Goal: Task Accomplishment & Management: Manage account settings

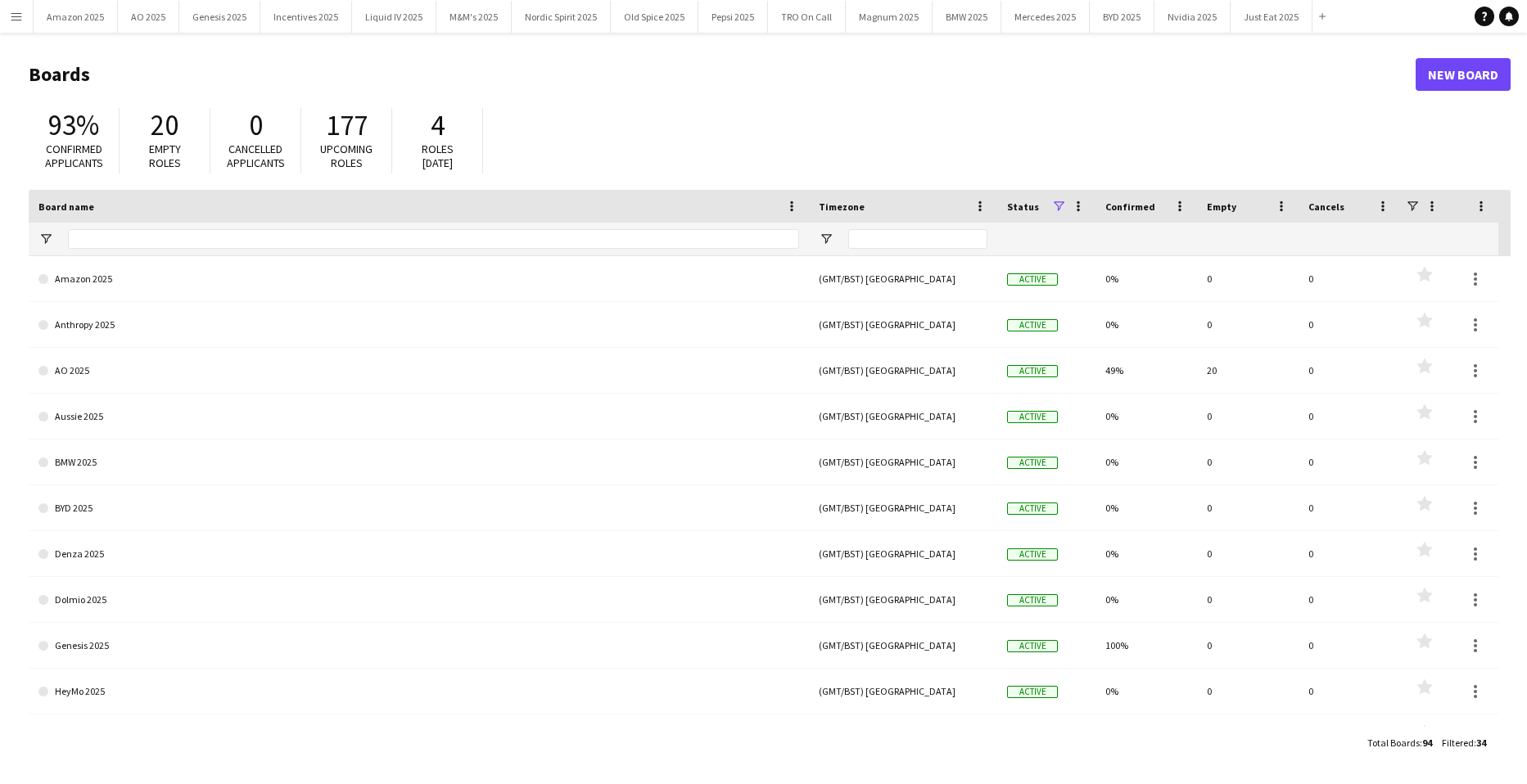
click at [25, 16] on button "Menu" at bounding box center [16, 16] width 33 height 33
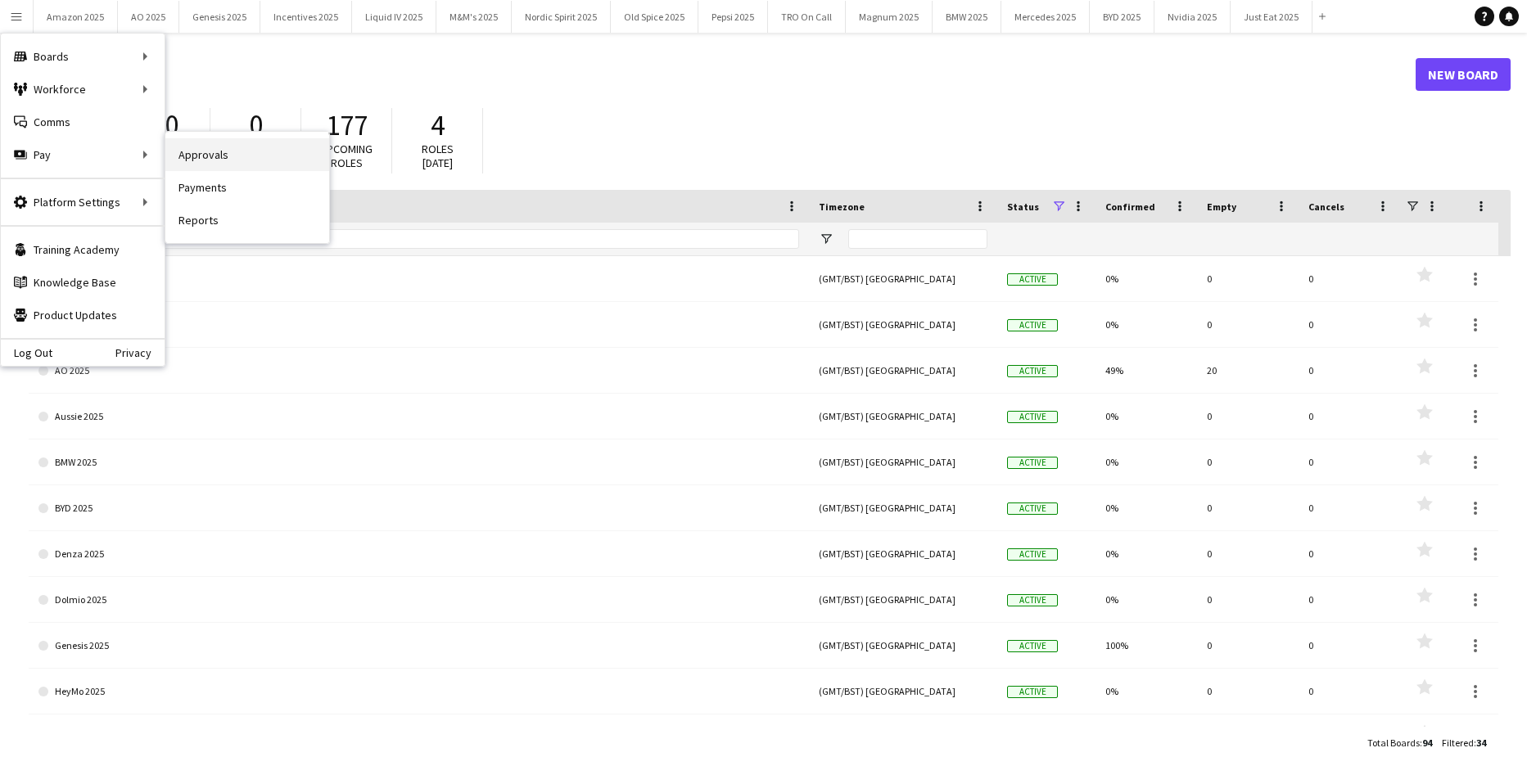
click at [220, 160] on link "Approvals" at bounding box center [247, 155] width 164 height 33
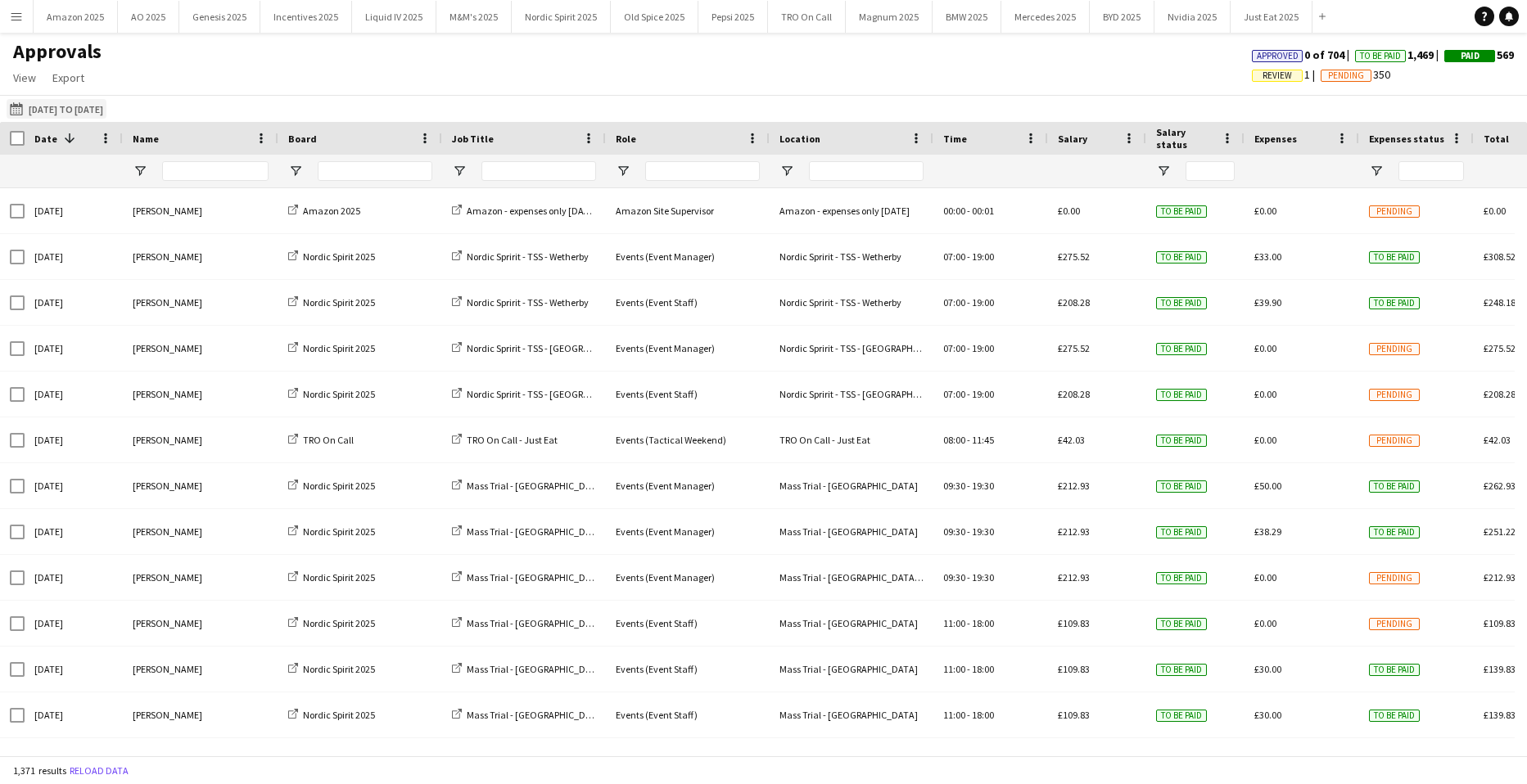
click at [107, 103] on button "[DATE] to [DATE] [DATE] to [DATE]" at bounding box center [56, 108] width 100 height 20
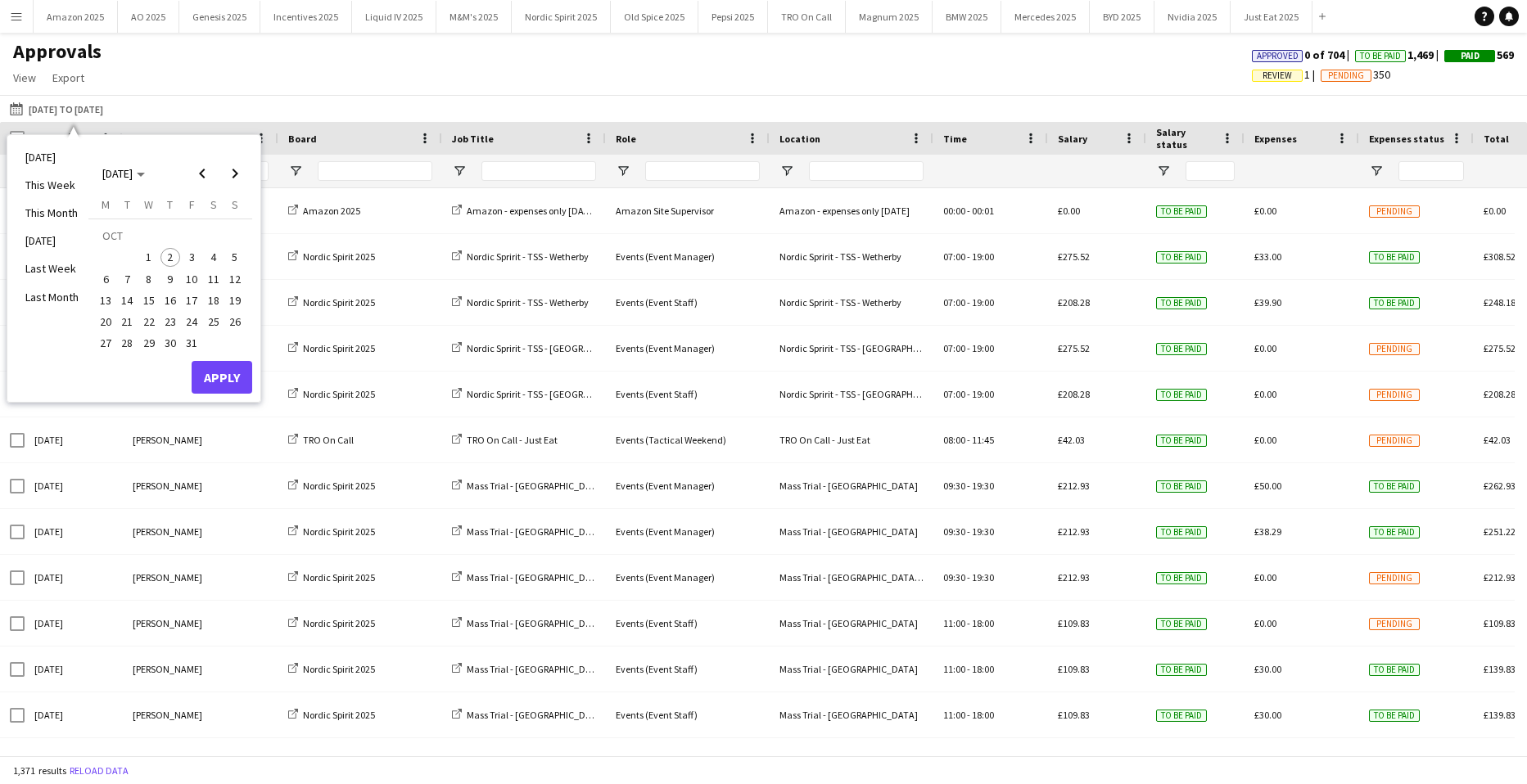
click at [1270, 75] on span "Review" at bounding box center [1277, 75] width 29 height 10
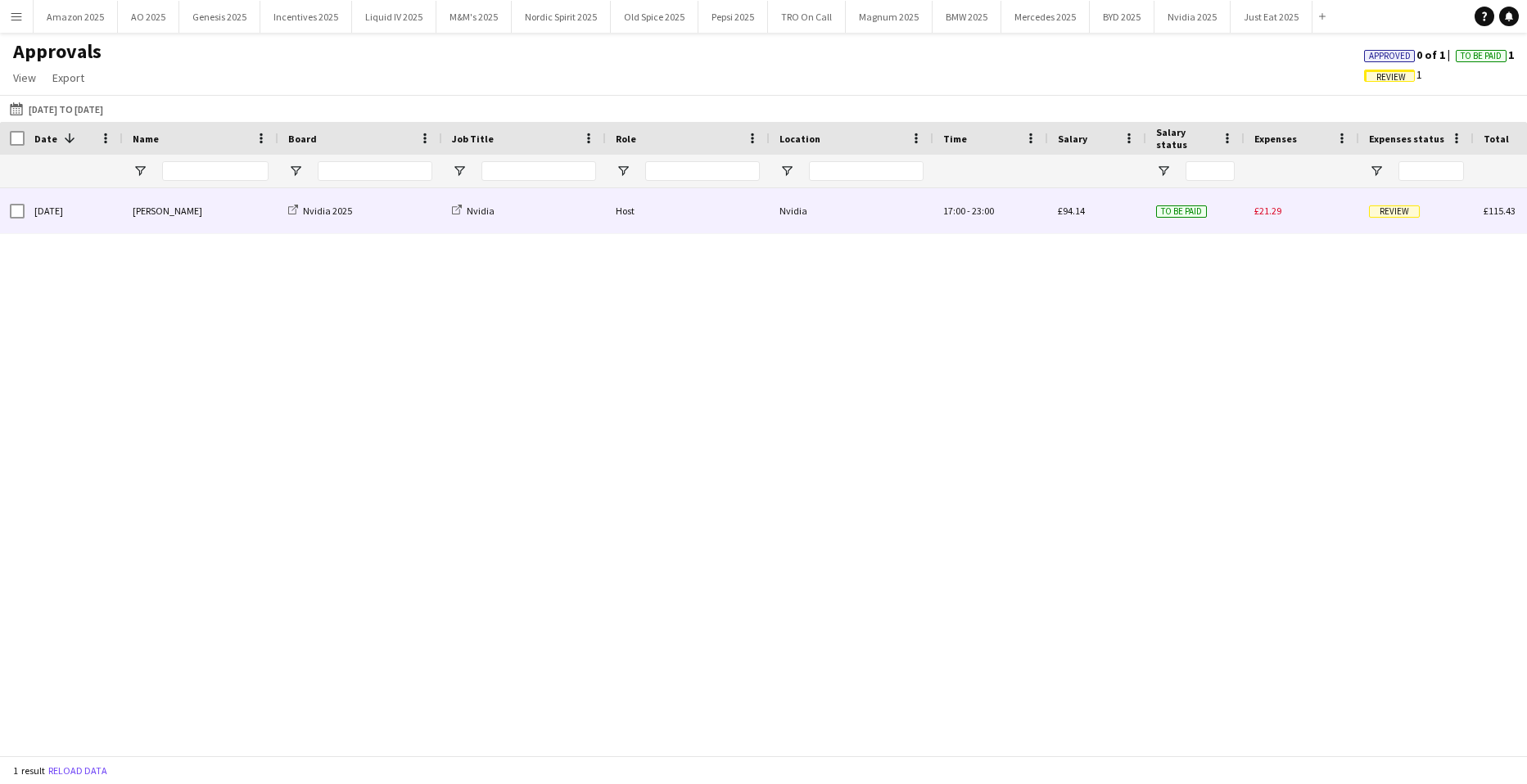
click at [1392, 207] on span "Review" at bounding box center [1394, 212] width 51 height 12
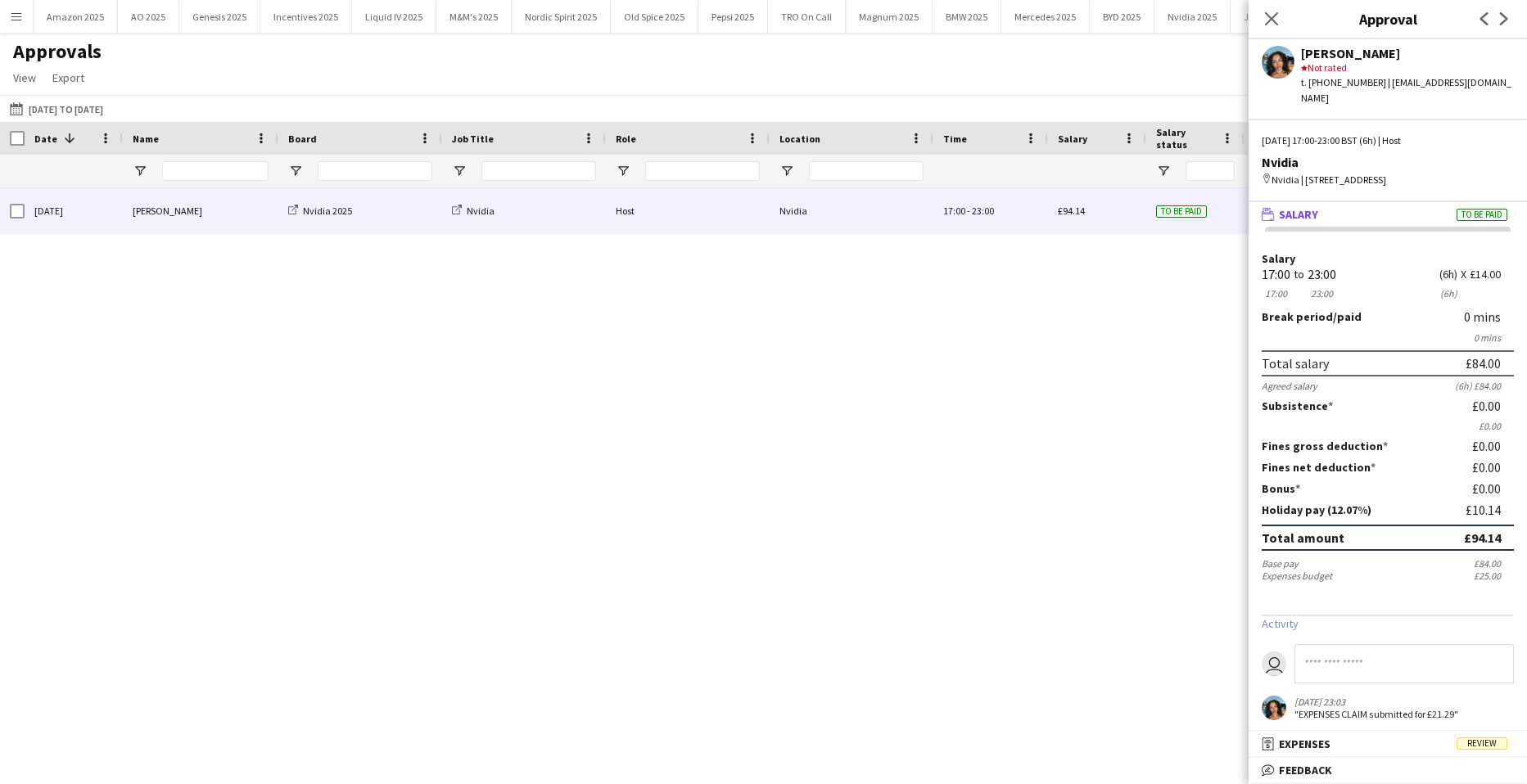
scroll to position [23, 0]
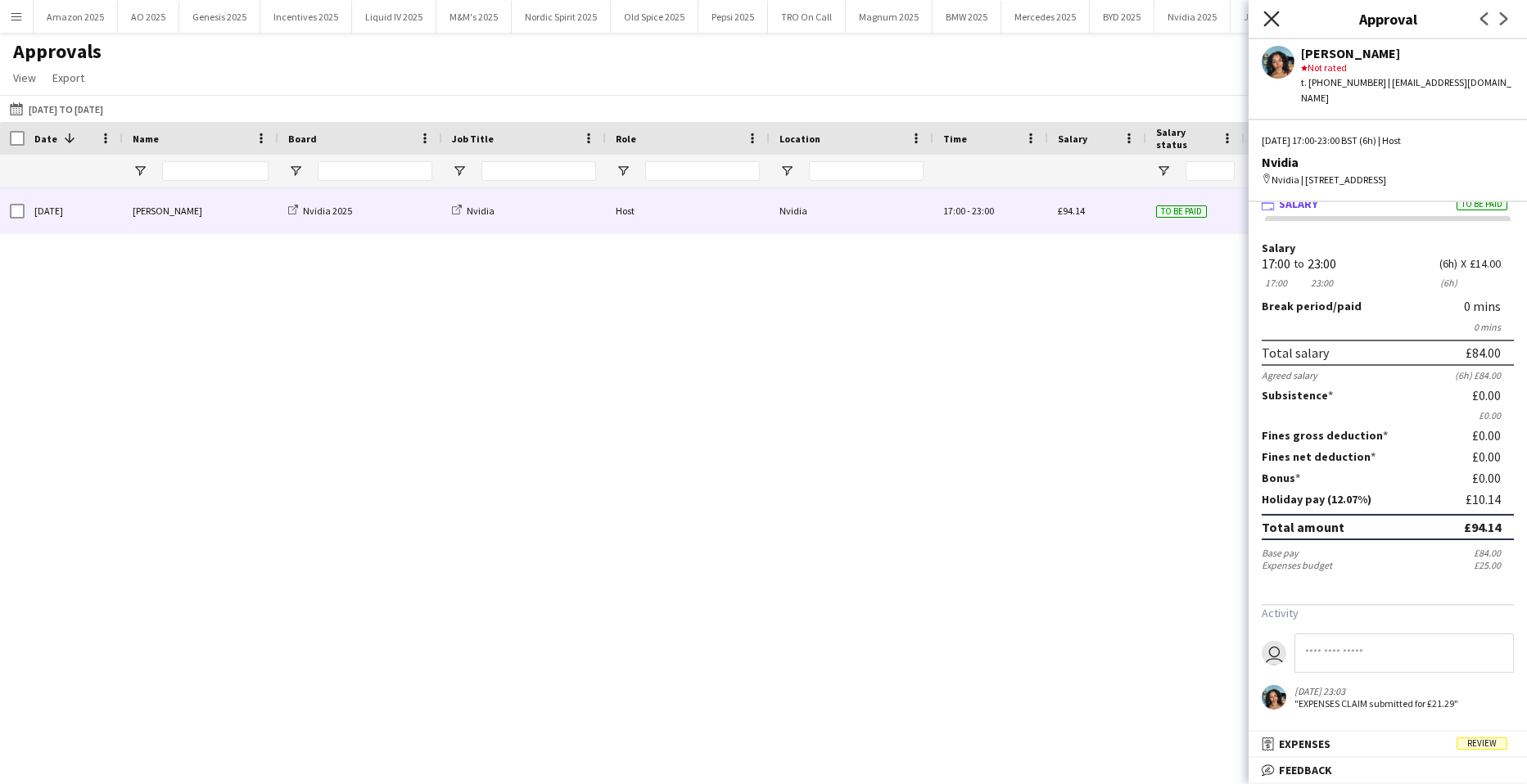
click at [1271, 19] on icon at bounding box center [1271, 18] width 16 height 16
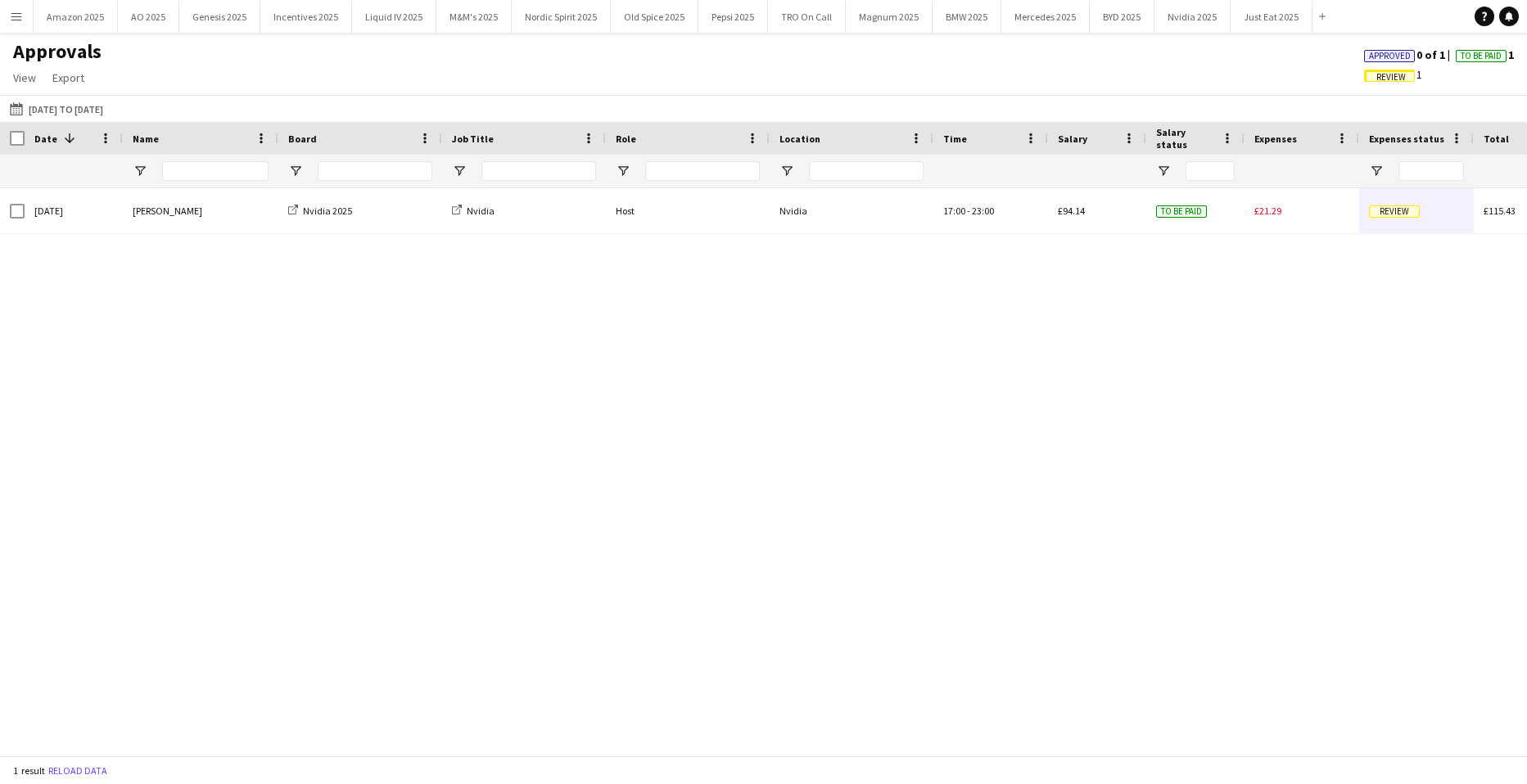
click at [1378, 57] on span "Approved" at bounding box center [1390, 56] width 42 height 10
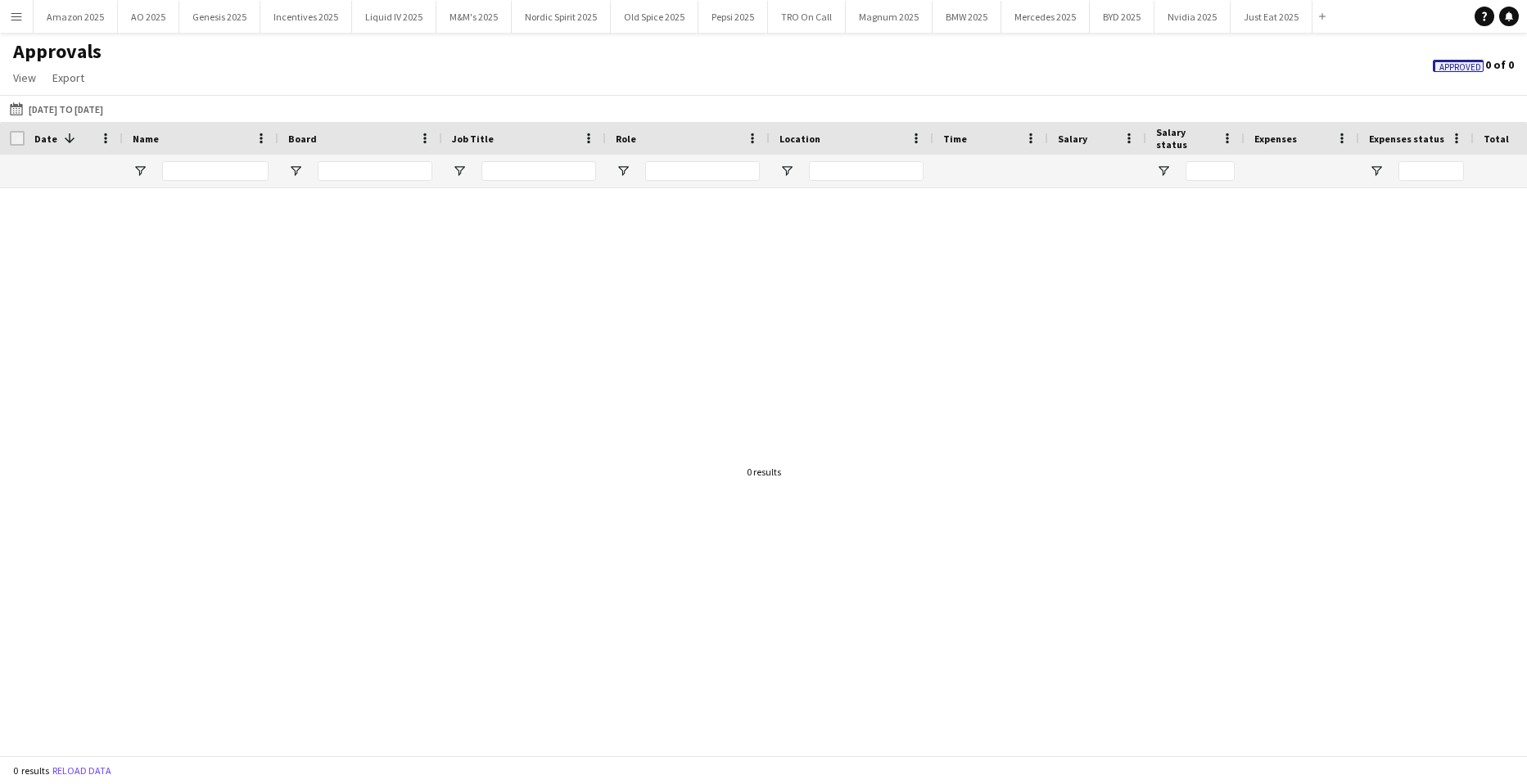
click at [152, 164] on div at bounding box center [200, 171] width 155 height 33
click at [239, 170] on input "Name Filter Input" at bounding box center [215, 171] width 107 height 20
click at [1452, 71] on span "Approved" at bounding box center [1460, 68] width 42 height 10
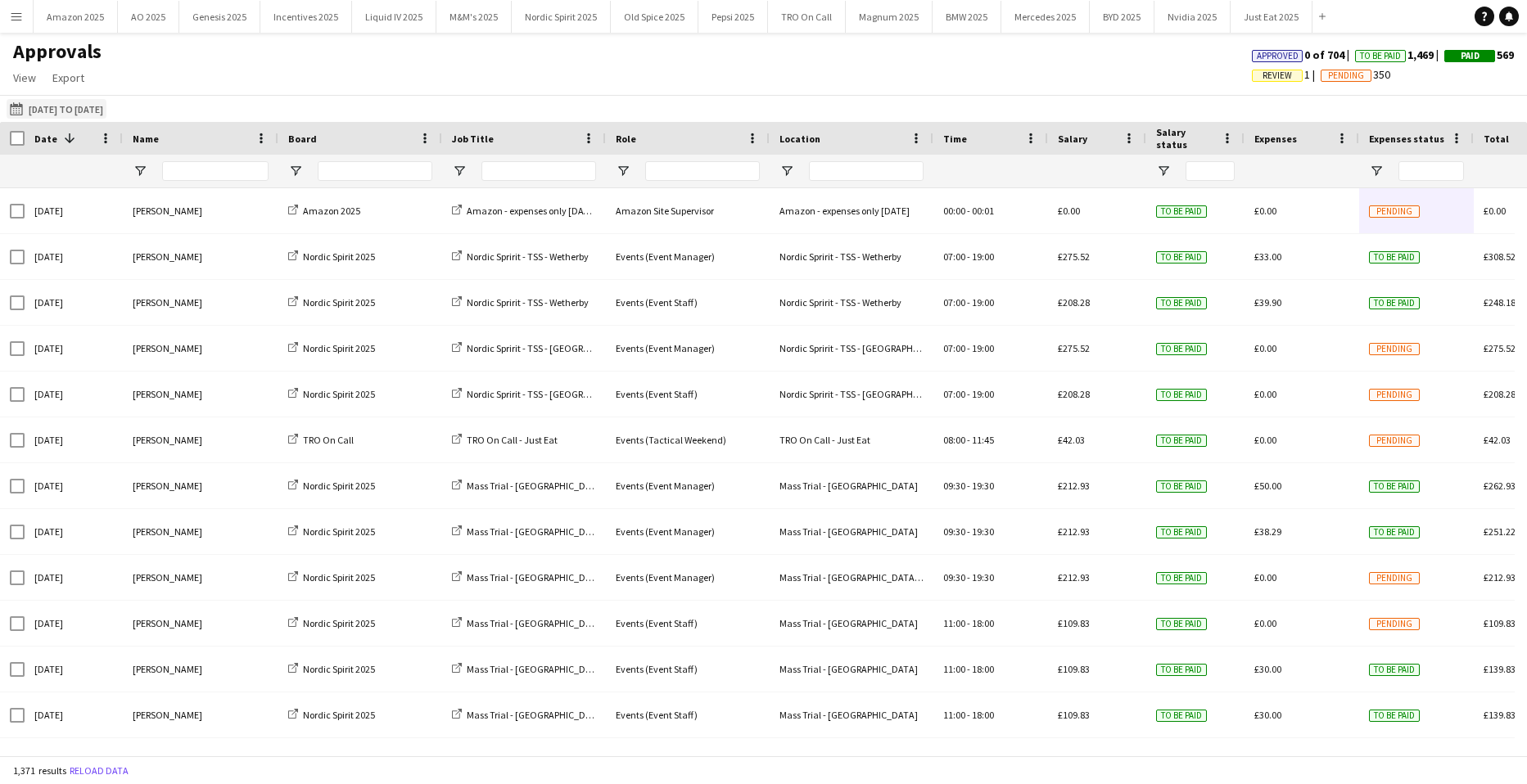
click at [69, 109] on button "[DATE] to [DATE] [DATE] to [DATE]" at bounding box center [56, 108] width 100 height 20
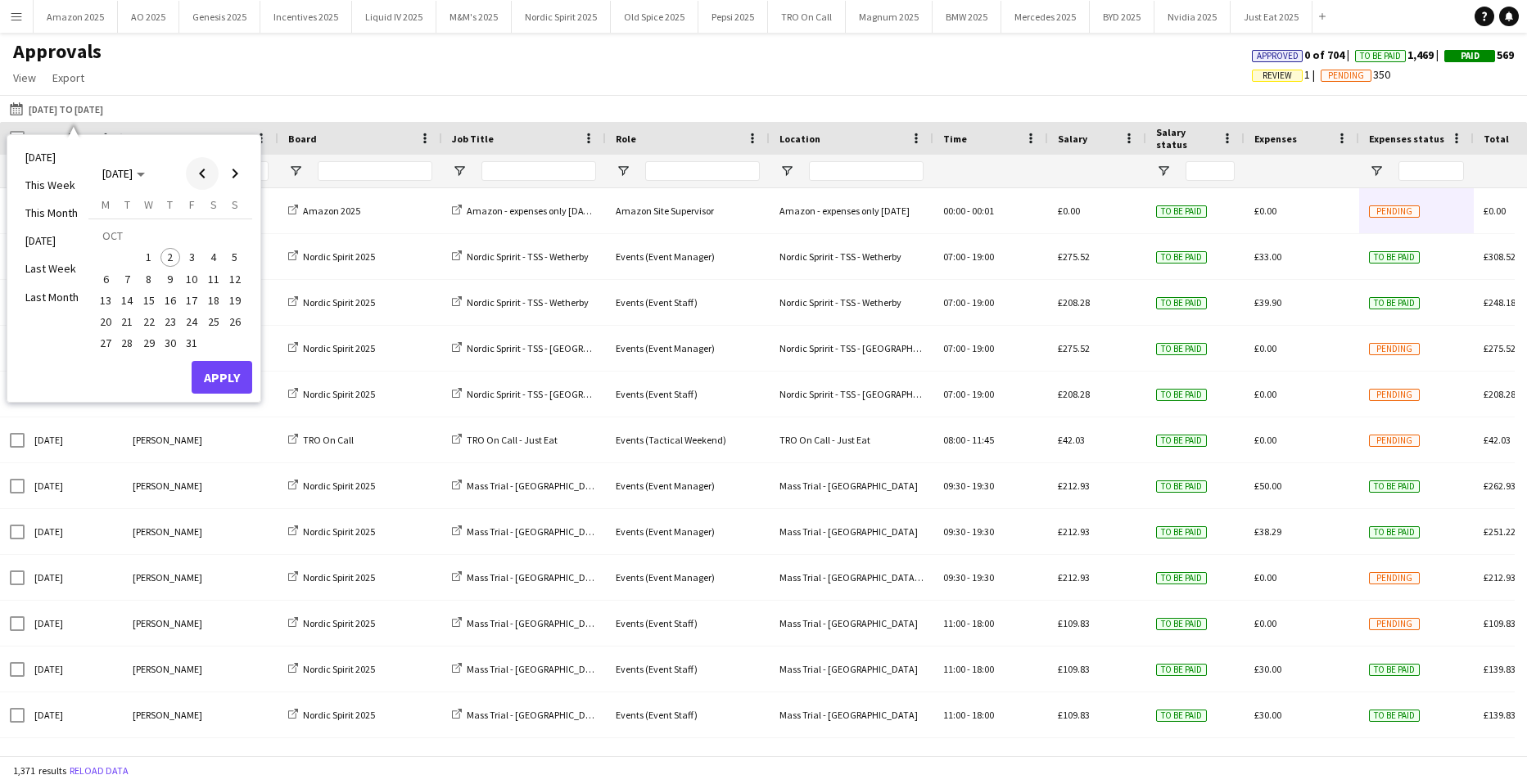
click at [206, 175] on span "Previous month" at bounding box center [202, 173] width 33 height 33
click at [106, 258] on span "1" at bounding box center [105, 258] width 20 height 20
click at [238, 171] on span "Next month" at bounding box center [235, 173] width 33 height 33
click at [233, 255] on span "5" at bounding box center [235, 258] width 20 height 20
click at [220, 363] on button "Apply" at bounding box center [222, 377] width 61 height 33
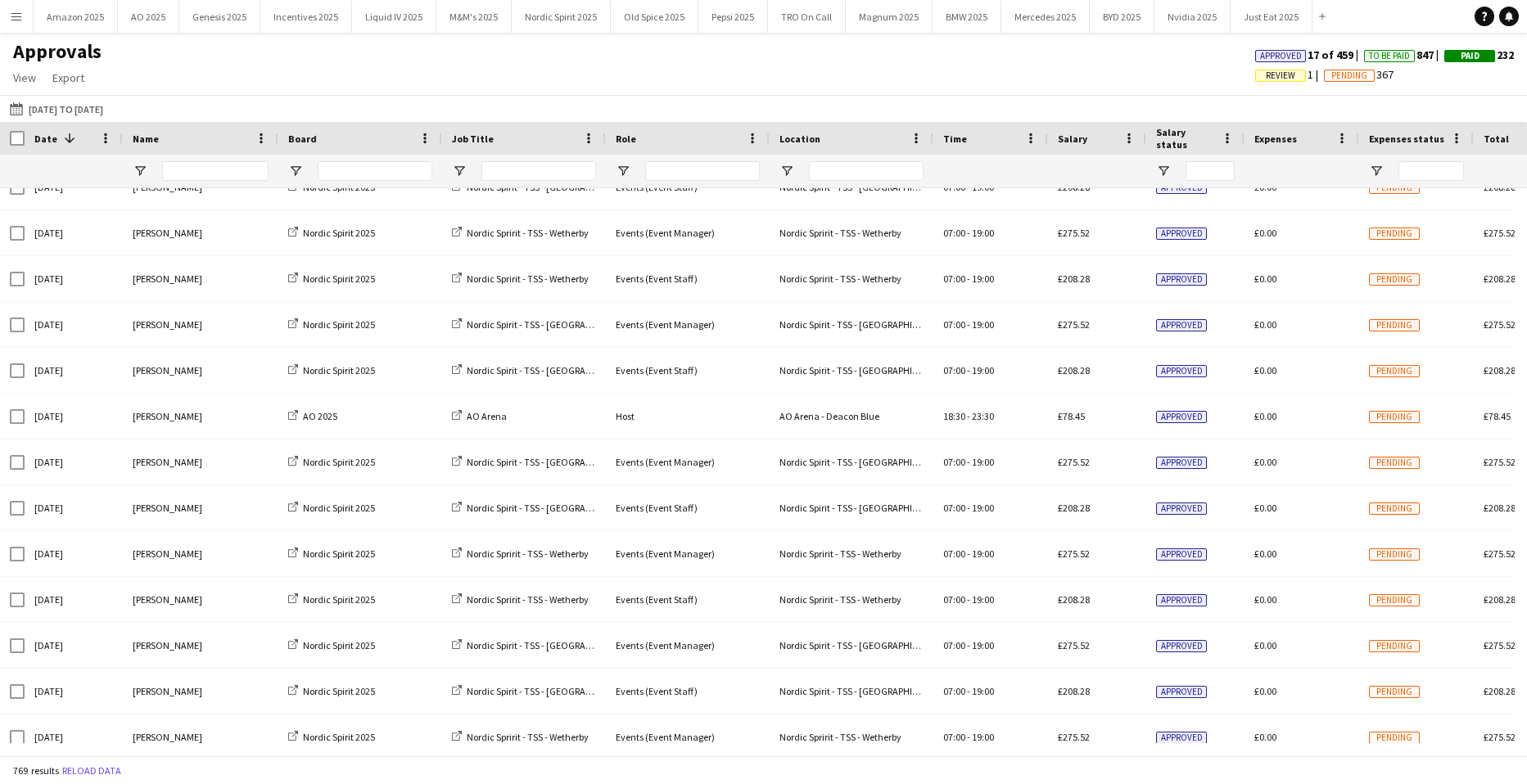
scroll to position [0, 0]
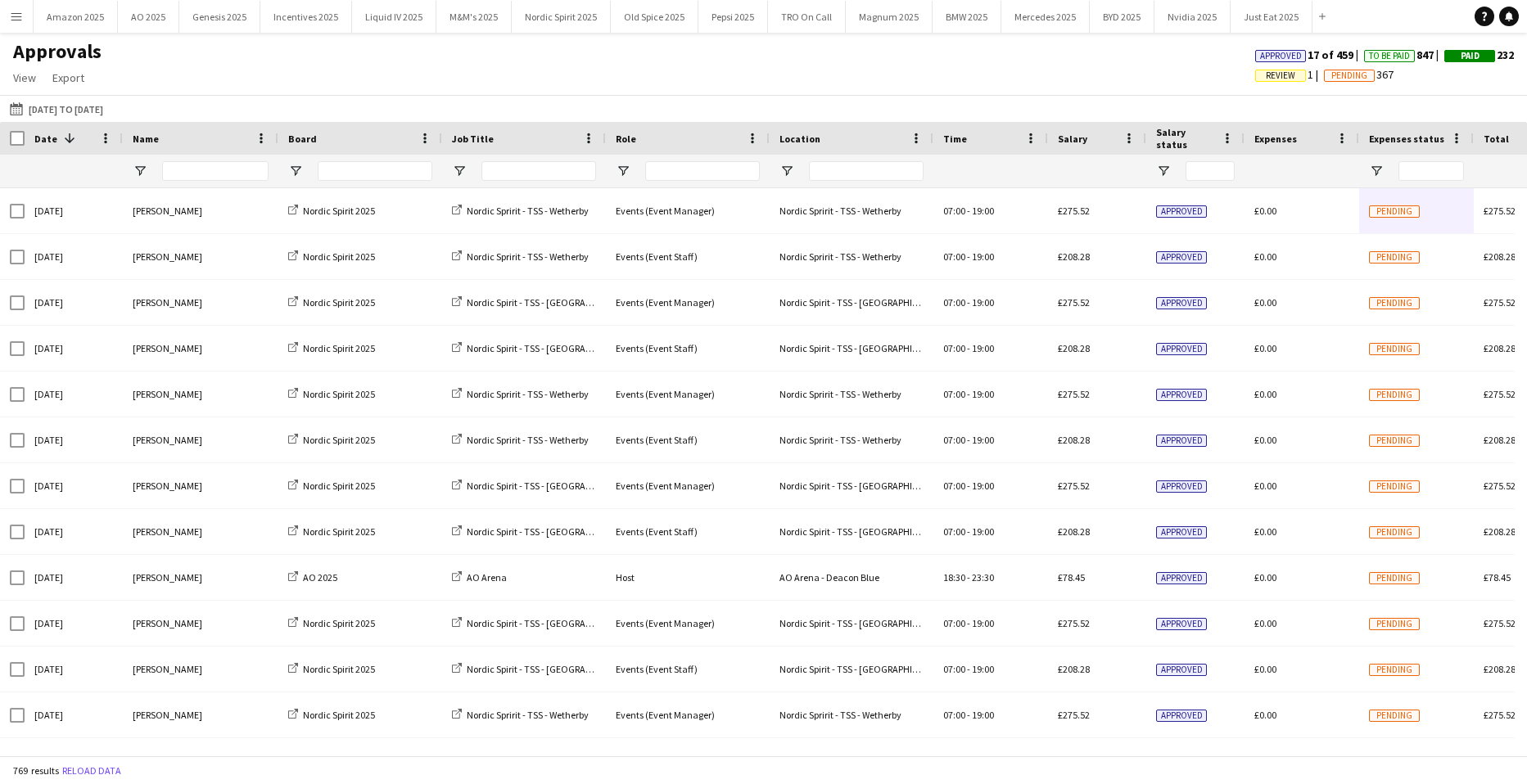
click at [18, 8] on button "Menu" at bounding box center [16, 16] width 33 height 33
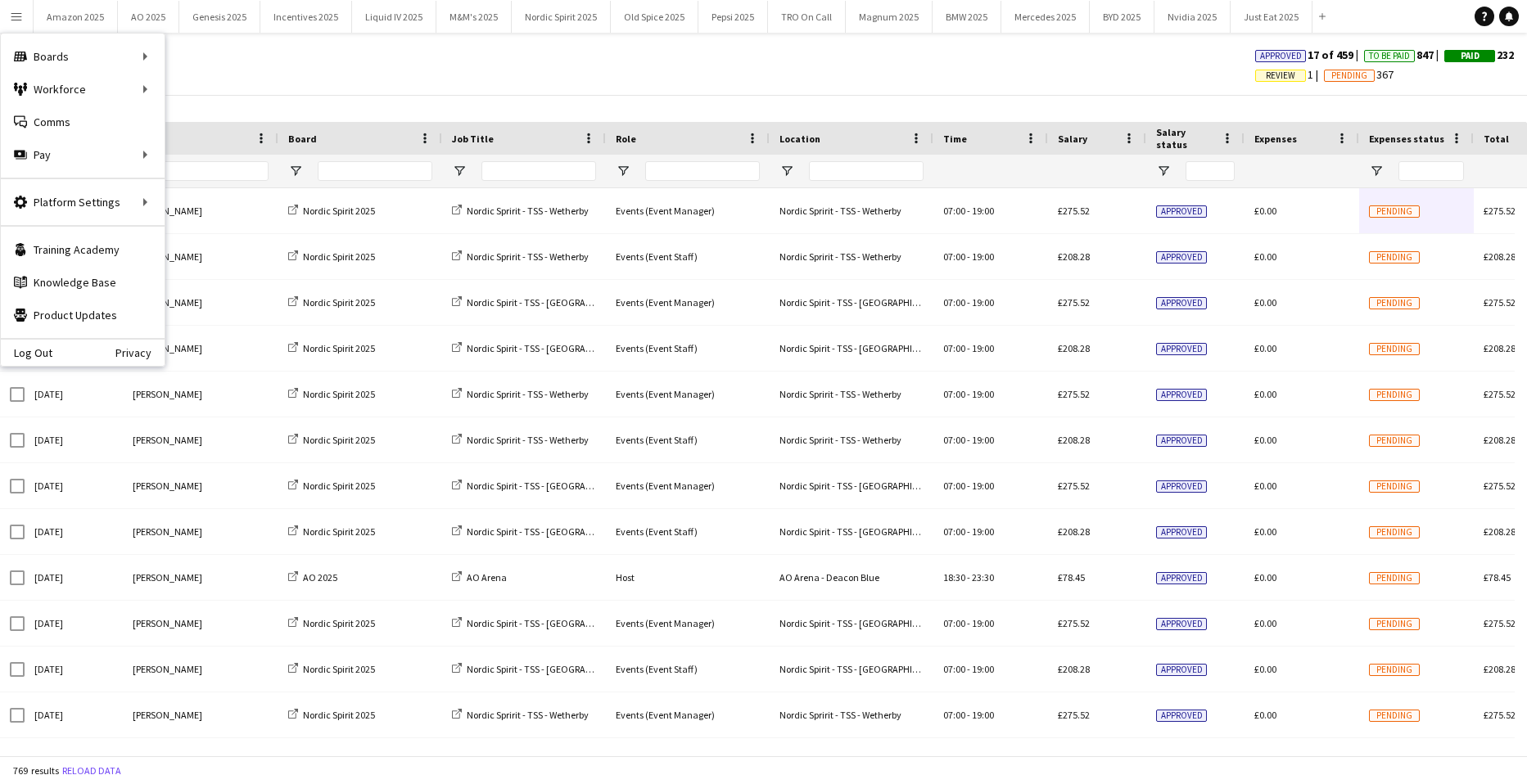
click at [55, 352] on div "Log Out Privacy" at bounding box center [82, 352] width 164 height 28
click at [41, 353] on link "Log Out" at bounding box center [26, 352] width 51 height 13
